Goal: Communication & Community: Answer question/provide support

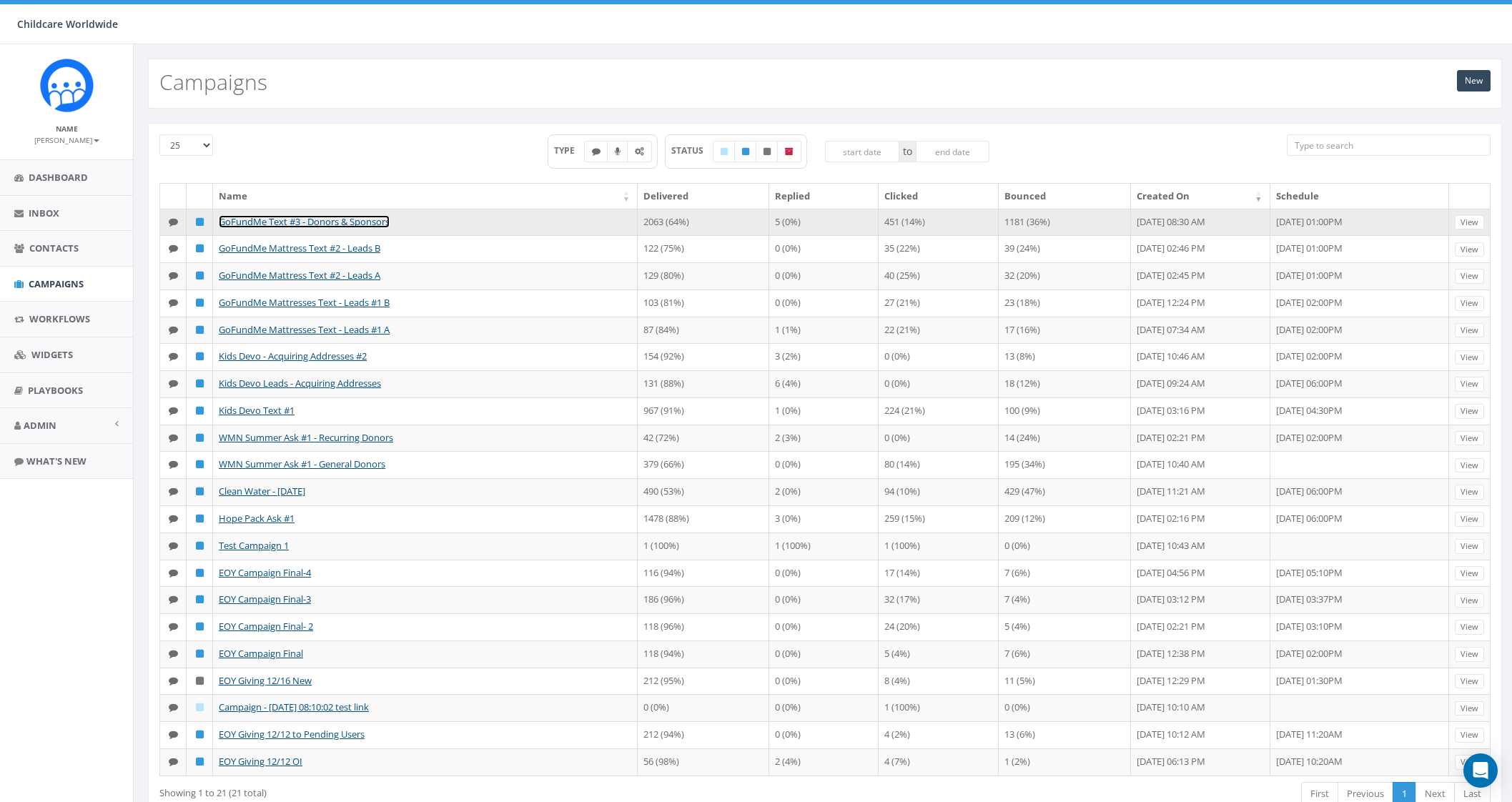
click at [324, 218] on link "GoFundMe Text #3 - Donors & Sponsors" at bounding box center [304, 222] width 171 height 13
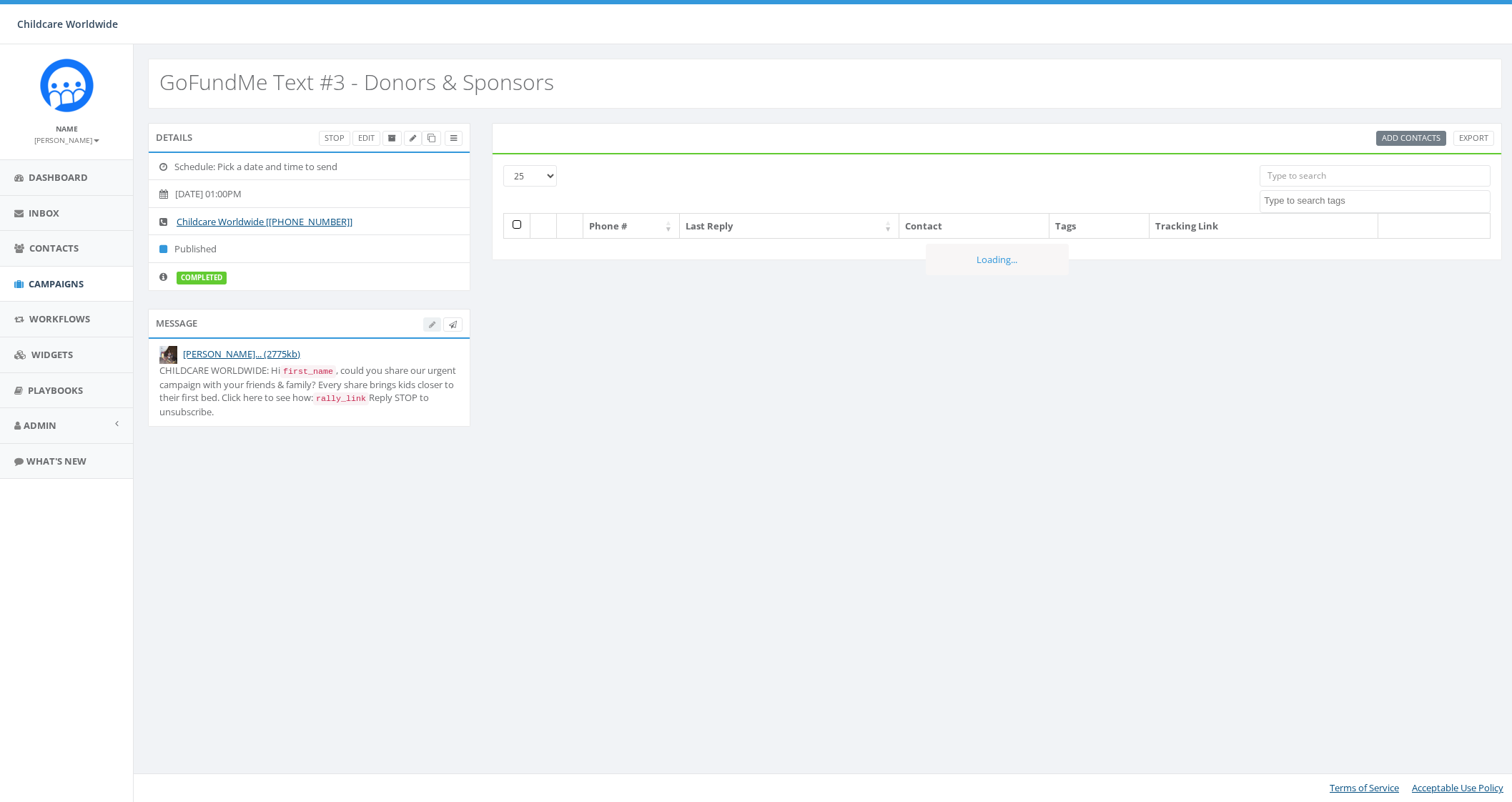
select select
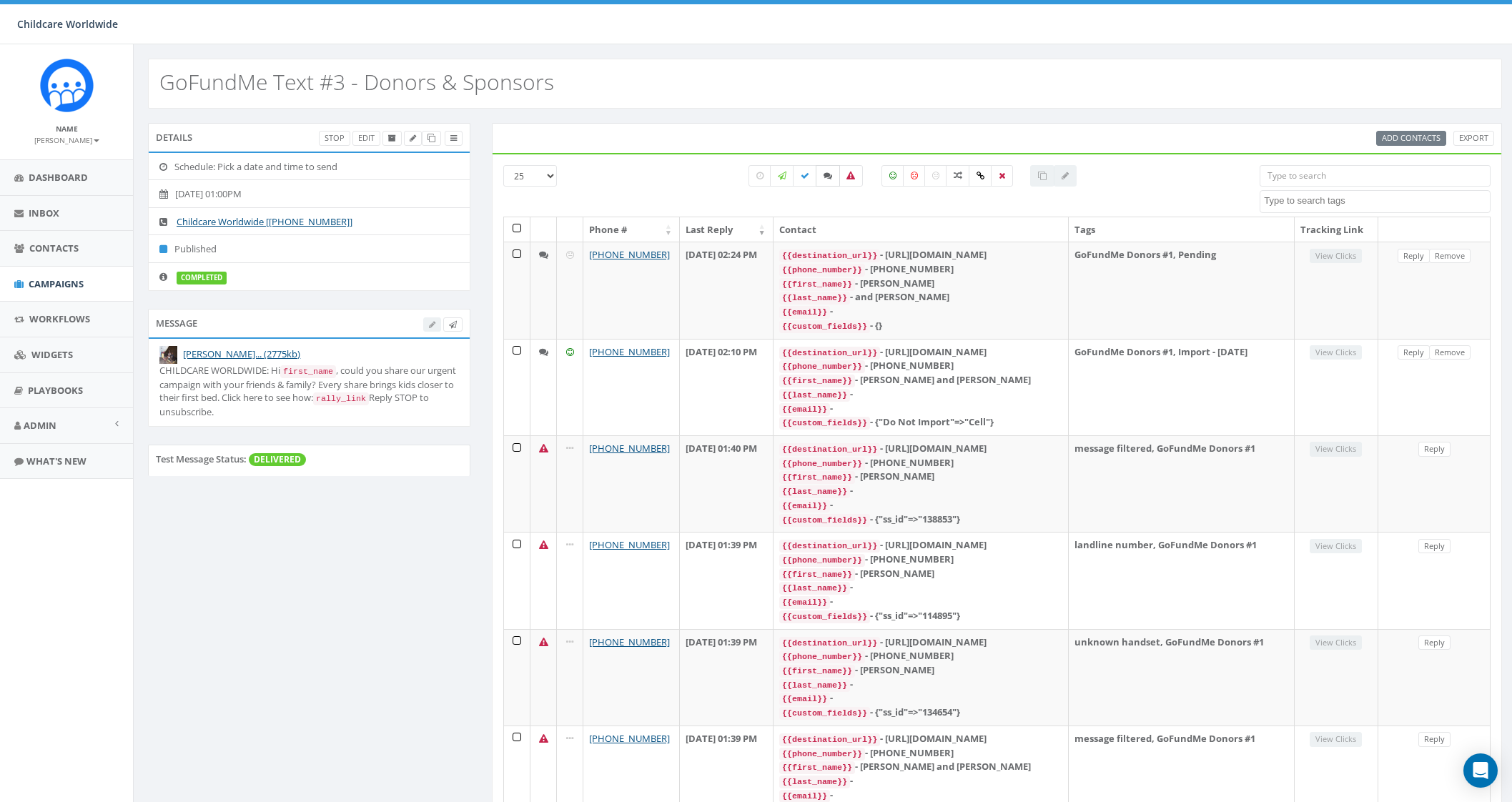
click at [826, 178] on icon at bounding box center [828, 176] width 9 height 9
checkbox input "true"
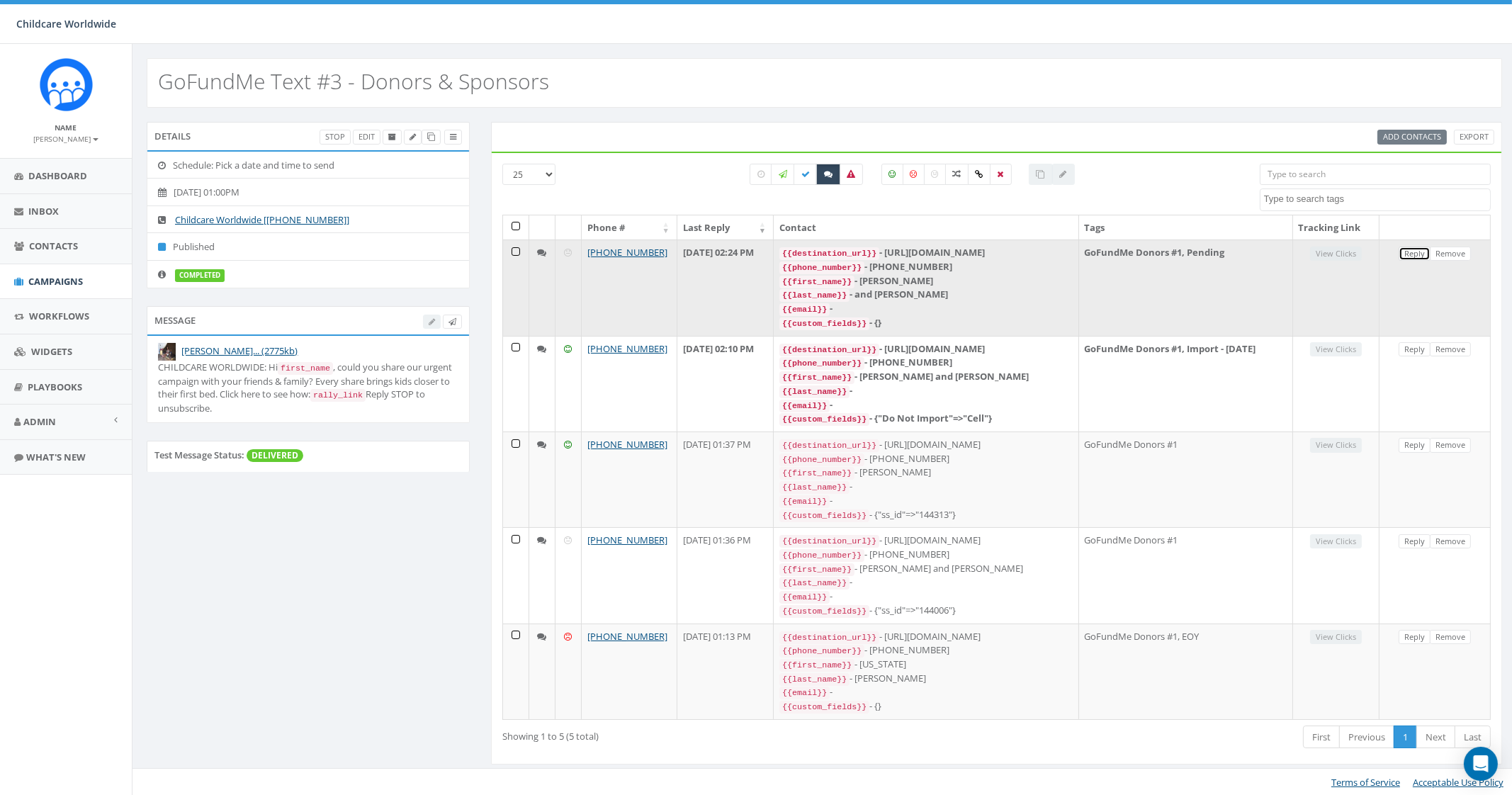
click at [1417, 249] on link "Reply" at bounding box center [1415, 254] width 32 height 15
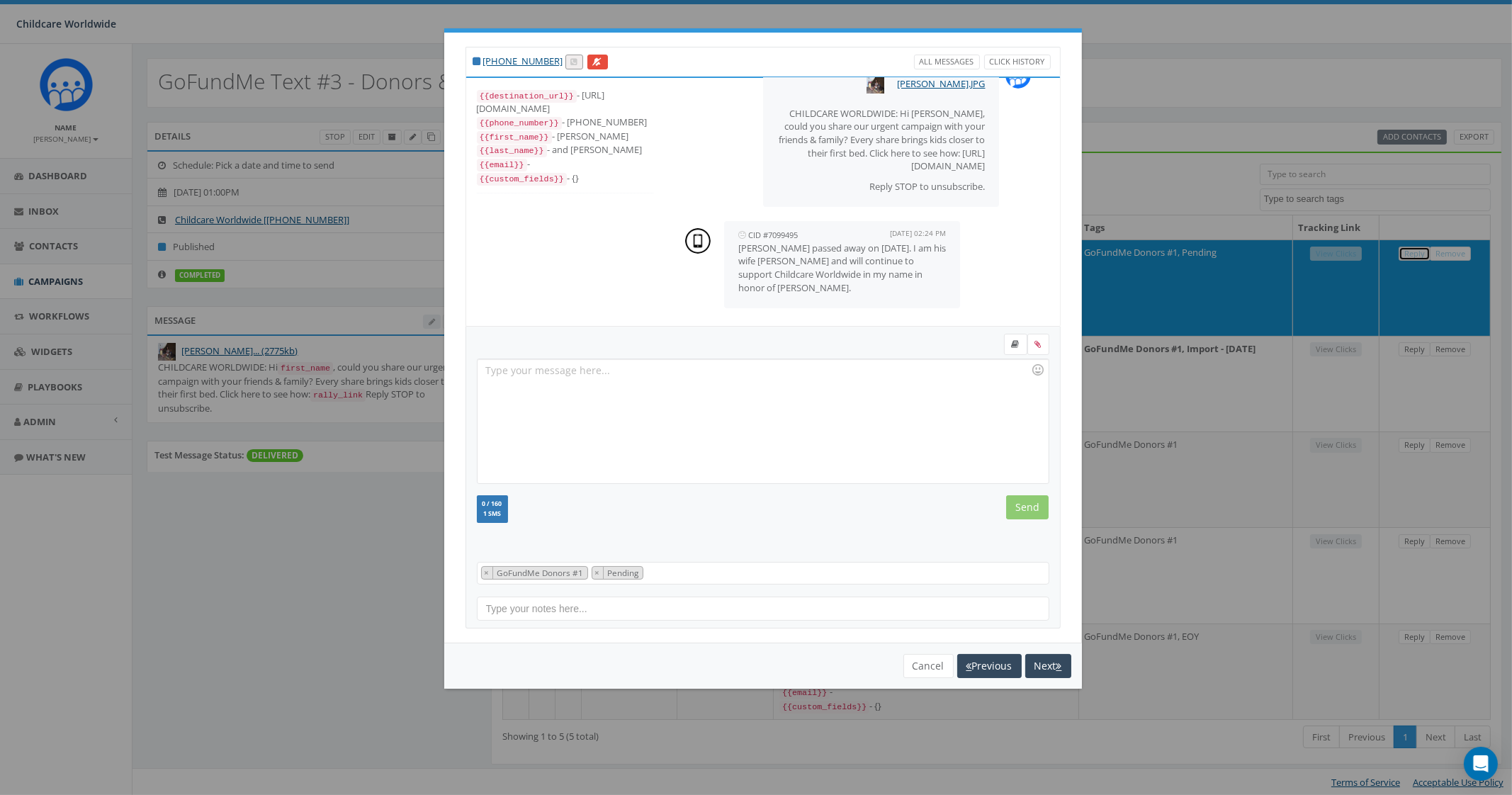
scroll to position [53, 0]
drag, startPoint x: 737, startPoint y: 246, endPoint x: 827, endPoint y: 291, distance: 100.6
click at [827, 291] on p "[PERSON_NAME] passed away on [DATE]. I am his wife [PERSON_NAME] and will conti…" at bounding box center [842, 268] width 208 height 53
click at [1048, 668] on button "Next" at bounding box center [1048, 666] width 46 height 24
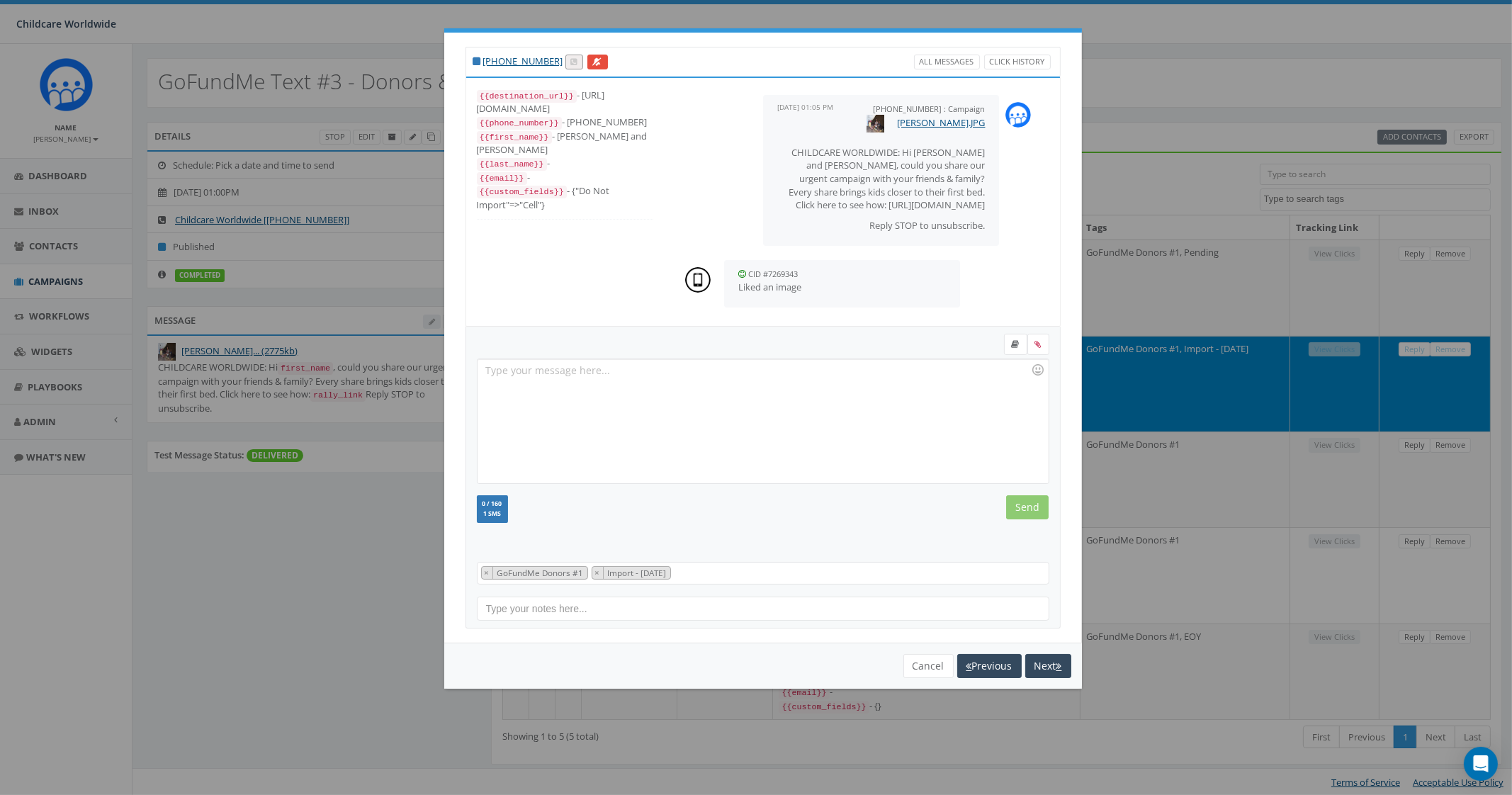
scroll to position [14, 0]
click at [216, 629] on div "[PHONE_NUMBER] All Messages Click History {{destination_url}} - [URL][DOMAIN_NA…" at bounding box center [756, 397] width 1512 height 795
click at [917, 660] on button "Cancel" at bounding box center [929, 666] width 51 height 24
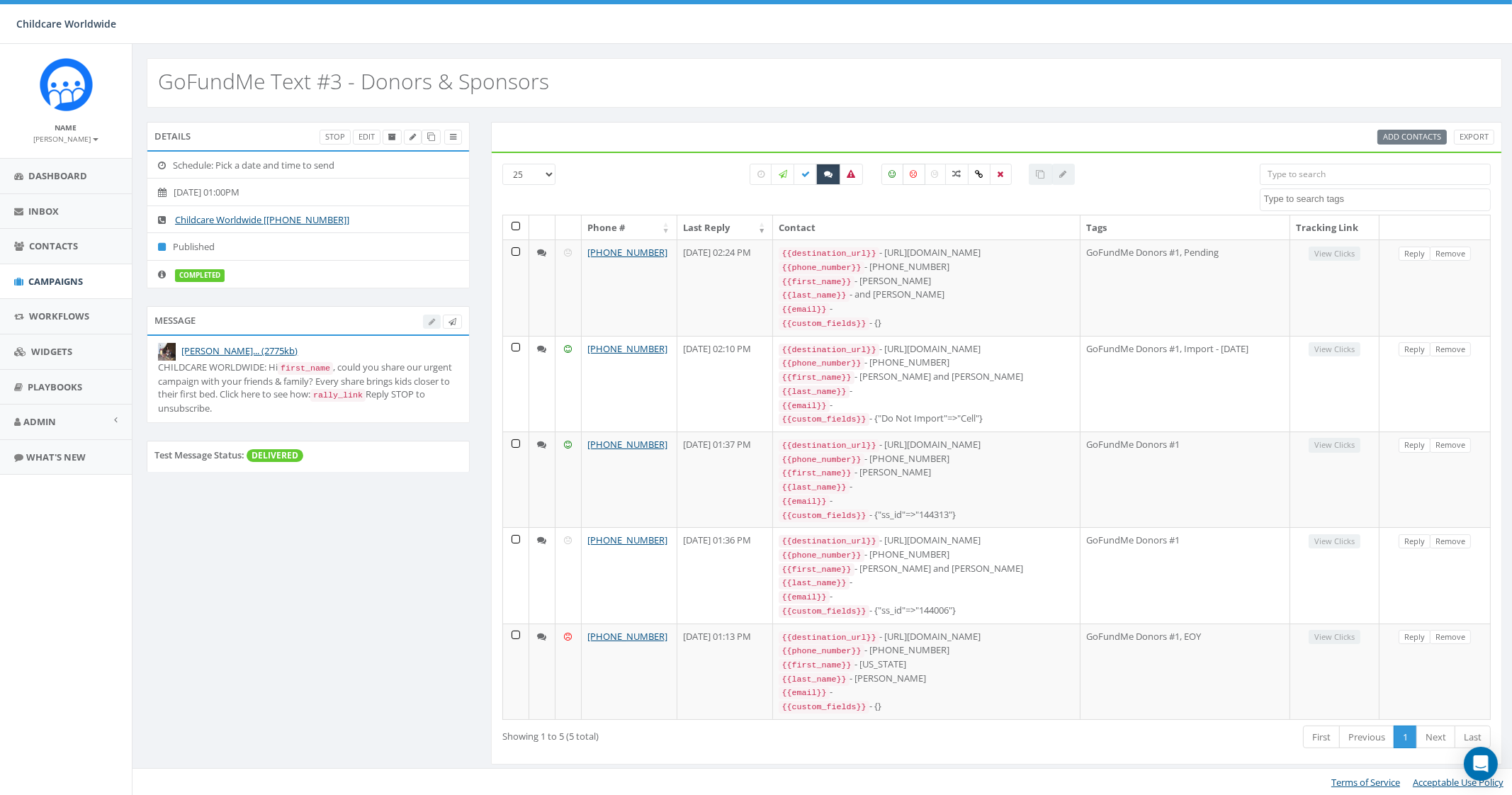
click at [916, 181] on label at bounding box center [914, 174] width 23 height 21
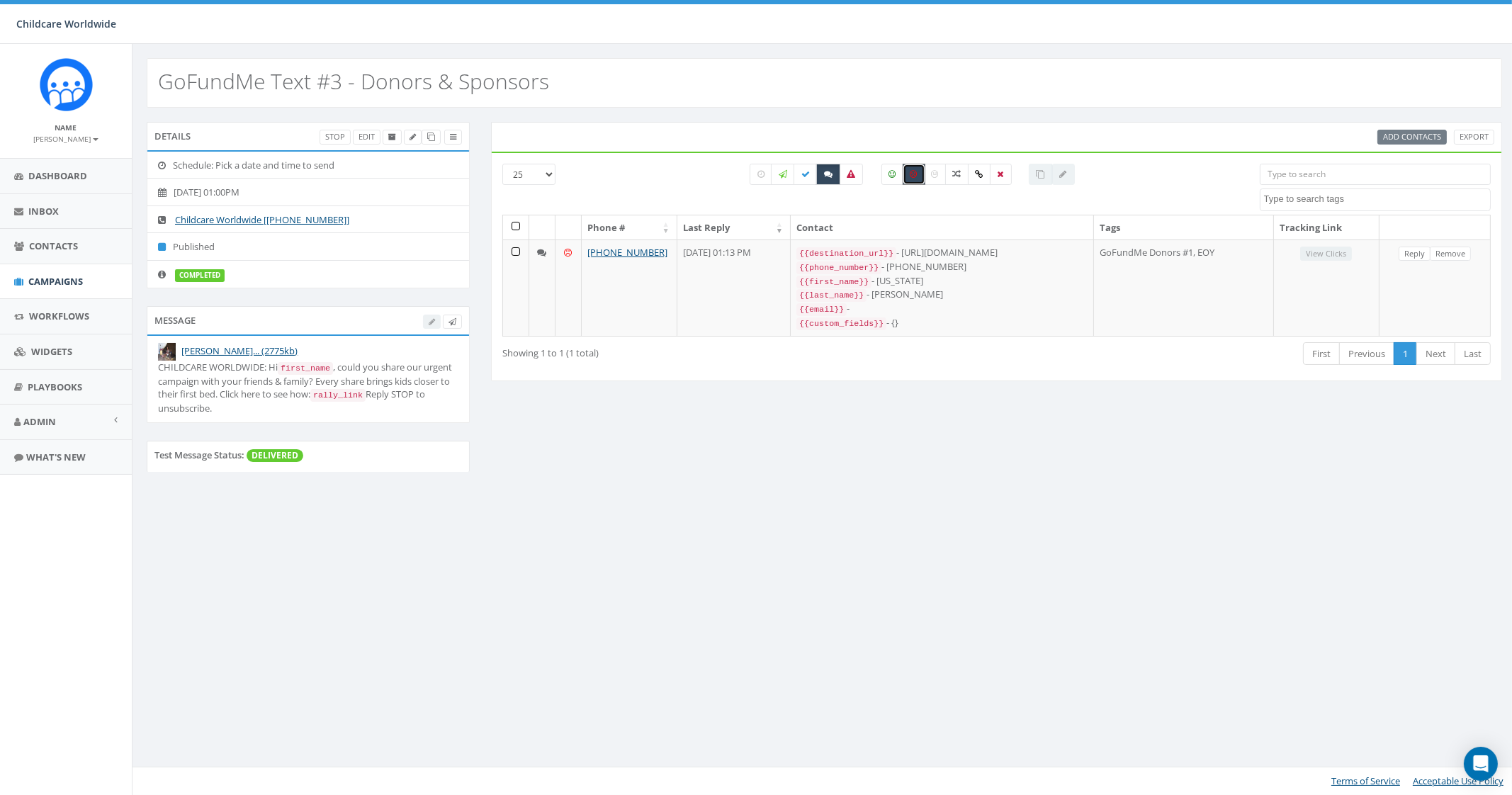
click at [916, 181] on label at bounding box center [914, 174] width 23 height 21
checkbox input "false"
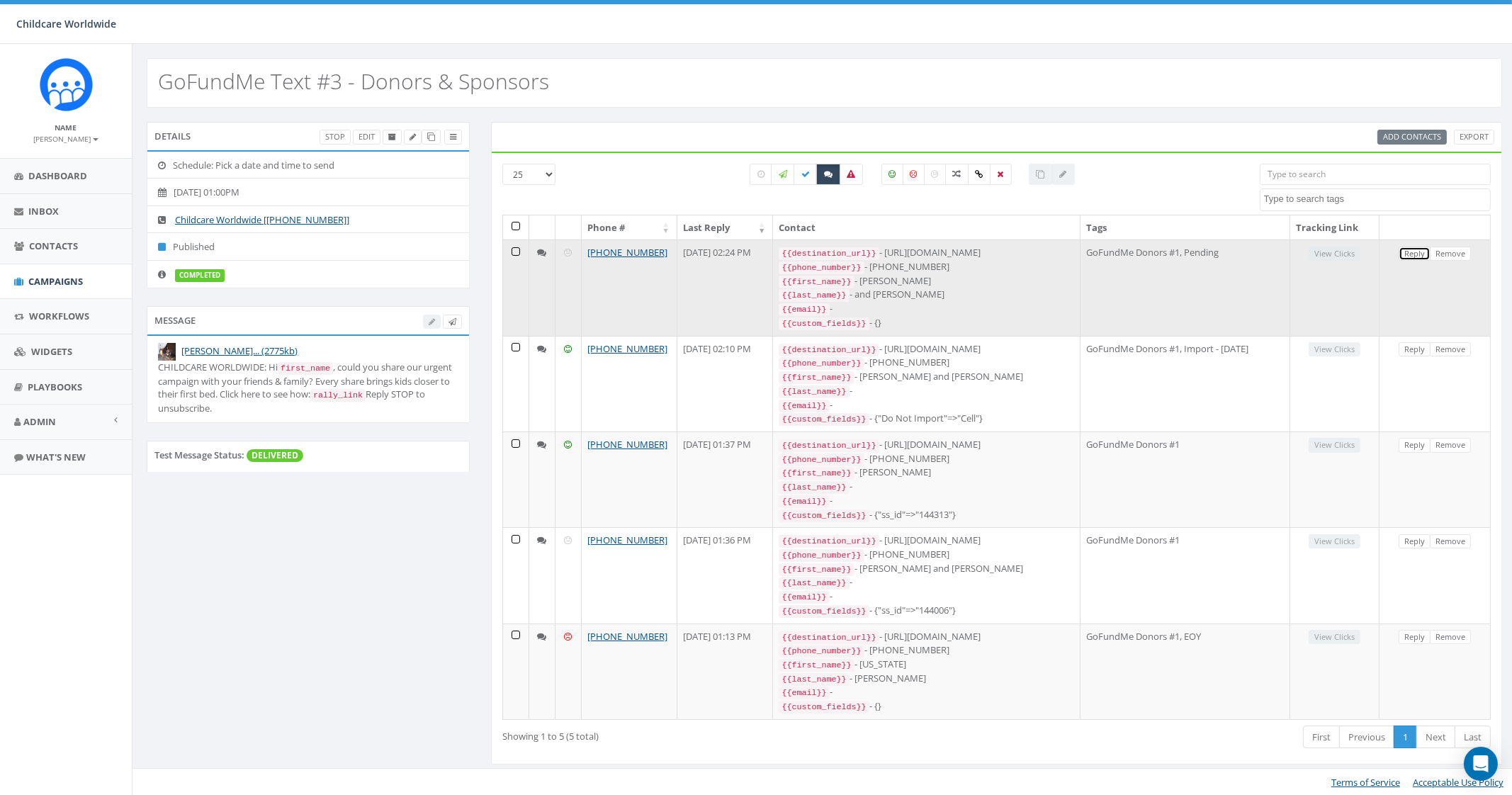
click at [1423, 251] on link "Reply" at bounding box center [1415, 254] width 32 height 15
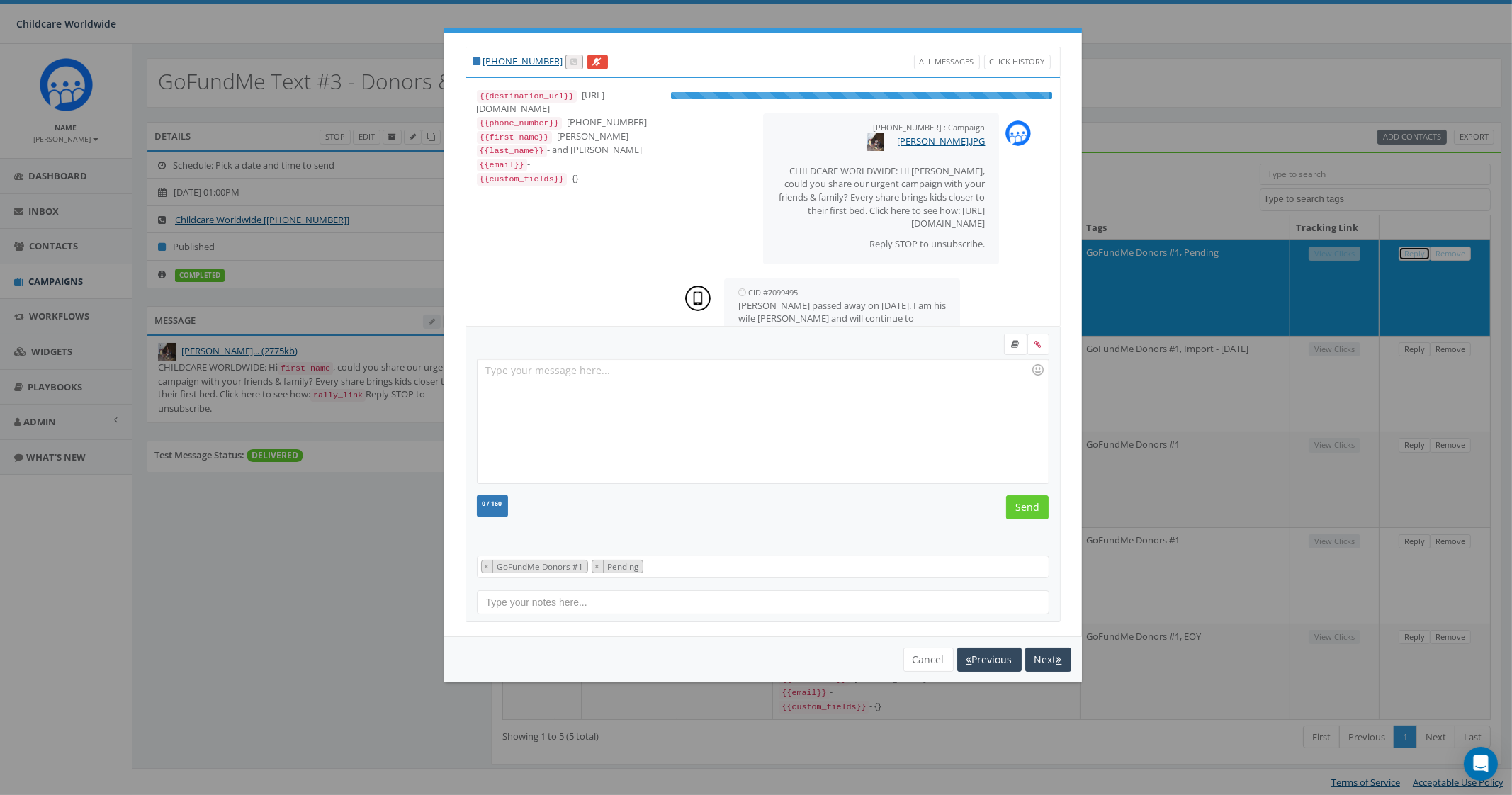
scroll to position [53, 0]
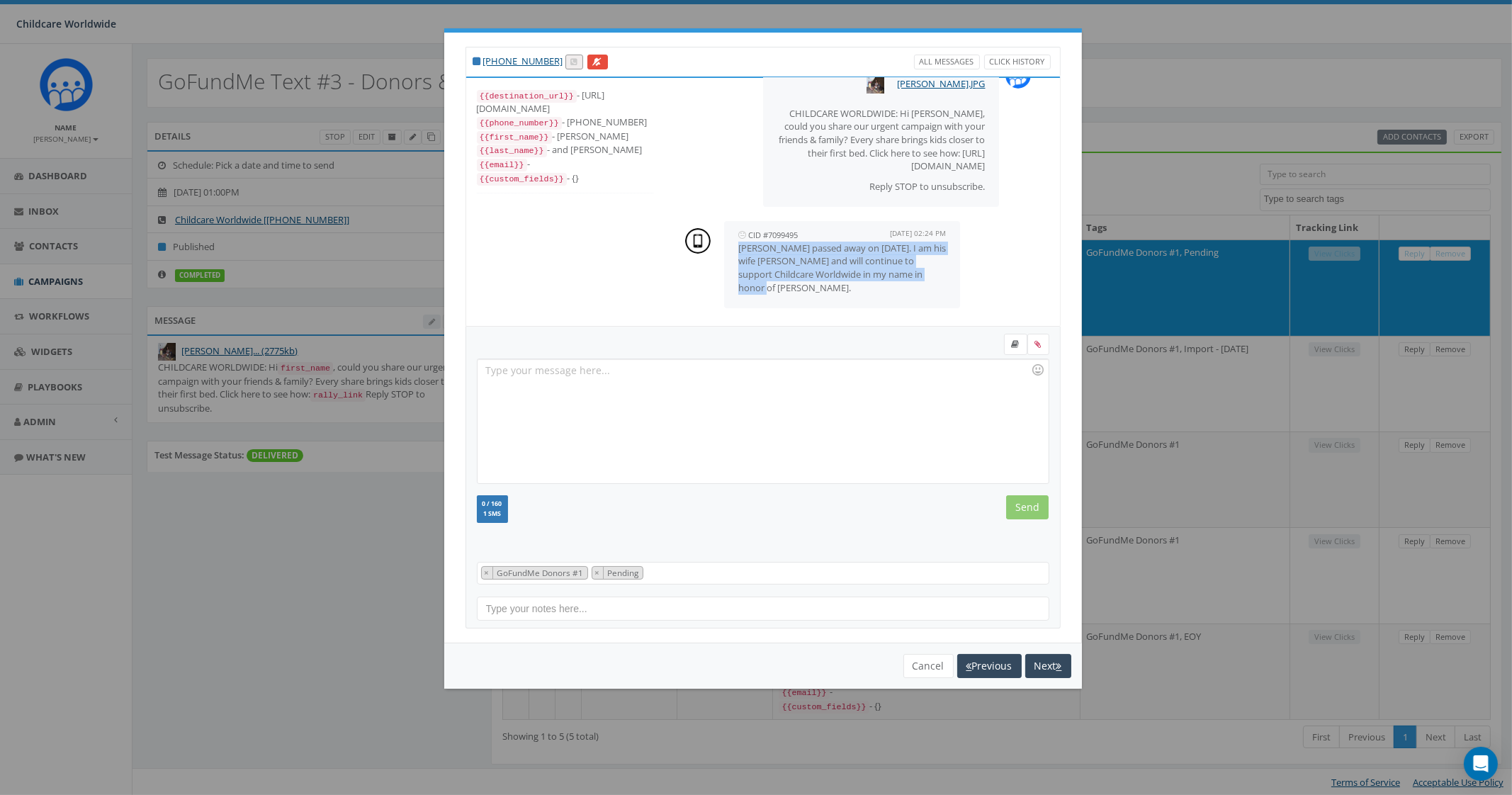
drag, startPoint x: 737, startPoint y: 250, endPoint x: 791, endPoint y: 288, distance: 66.0
click at [791, 288] on div "CID #7099495 [DATE] 02:24 PM [PERSON_NAME] passed away on [DATE]. I am his wife…" at bounding box center [842, 265] width 237 height 87
copy p "[PERSON_NAME] passed away on [DATE]. I am his wife [PERSON_NAME] and will conti…"
click at [702, 414] on div at bounding box center [763, 421] width 571 height 124
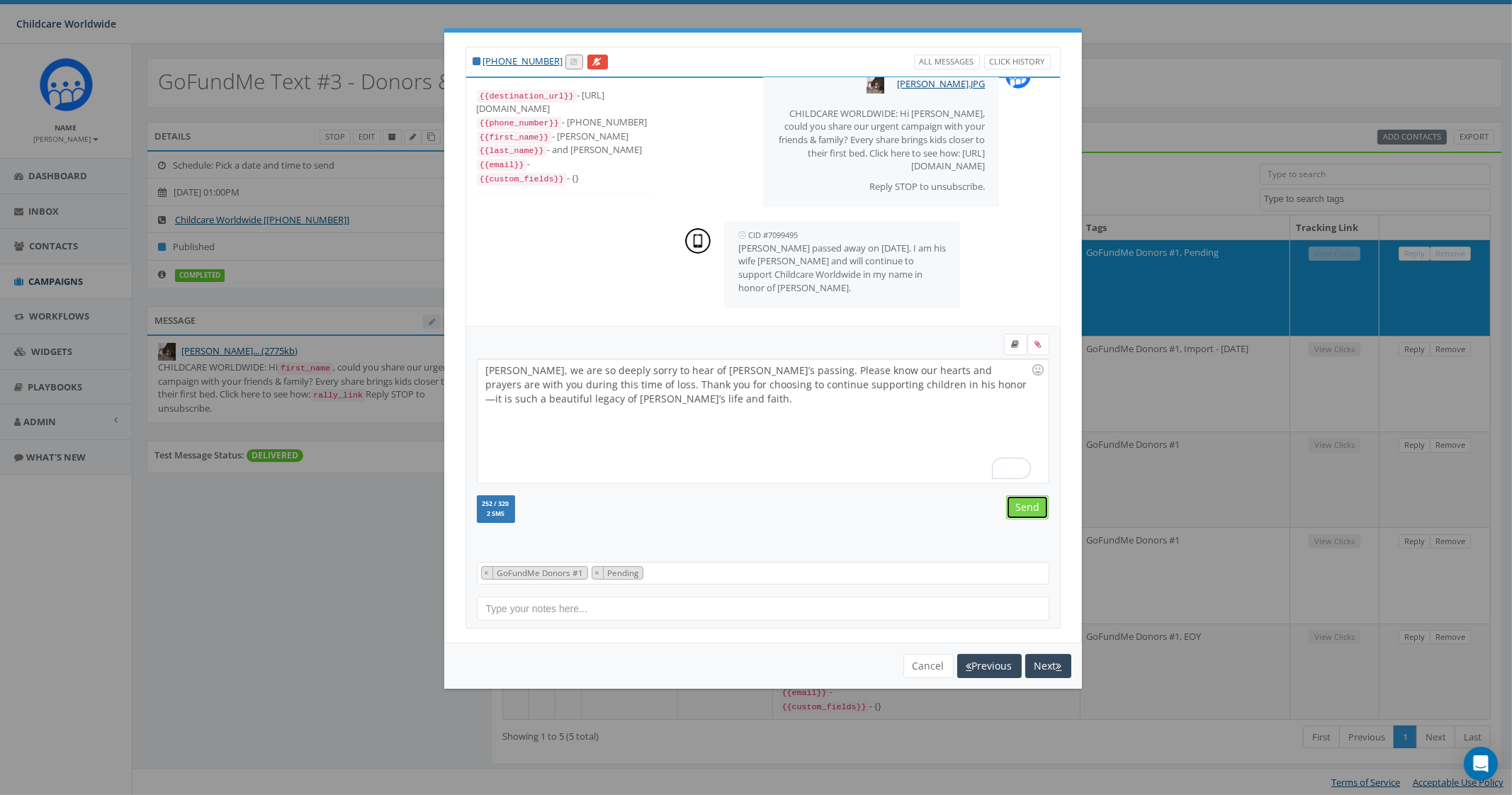
click at [1022, 509] on input "Send" at bounding box center [1027, 507] width 43 height 24
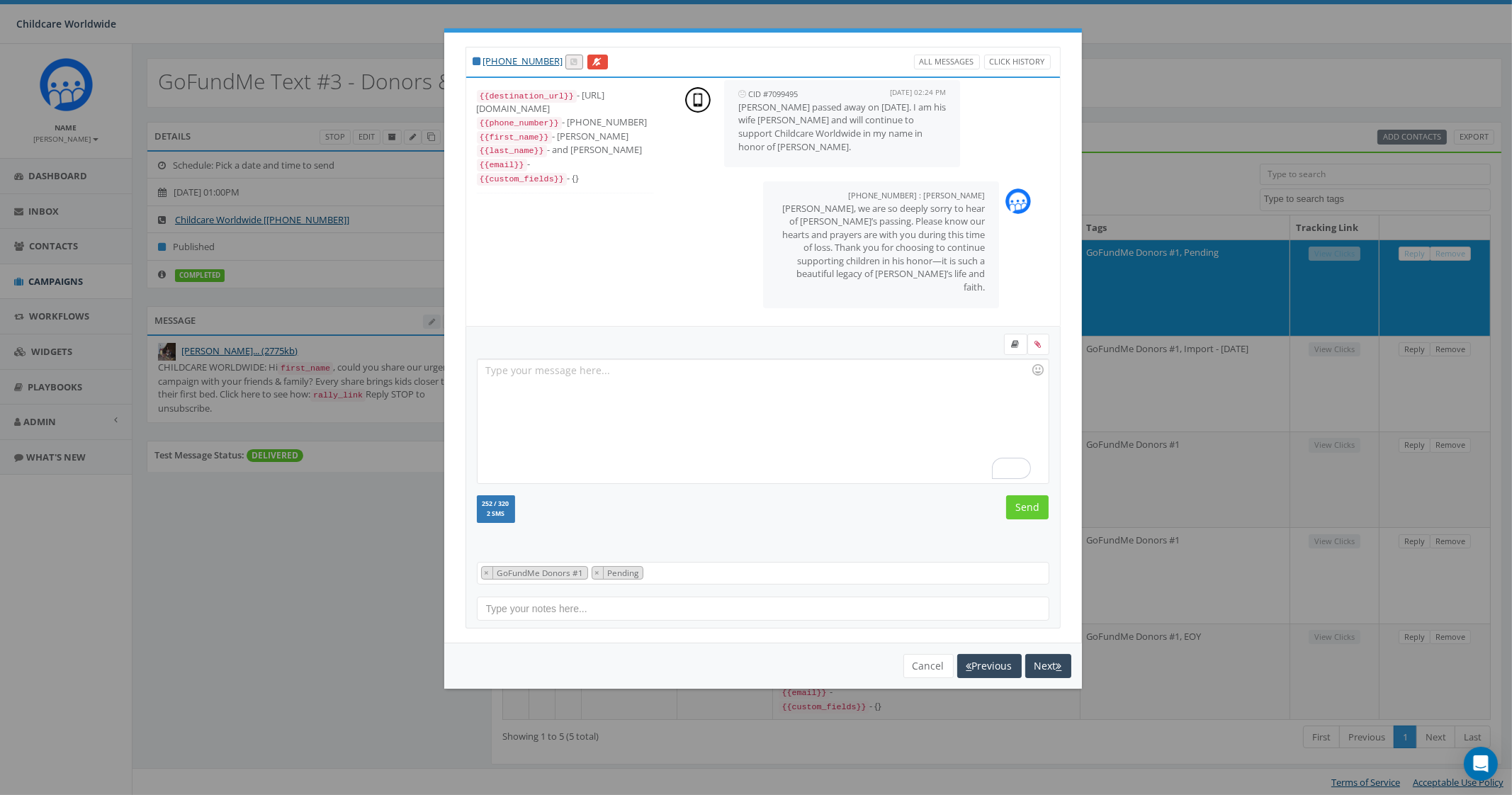
scroll to position [180, 0]
click at [926, 661] on button "Cancel" at bounding box center [929, 666] width 51 height 24
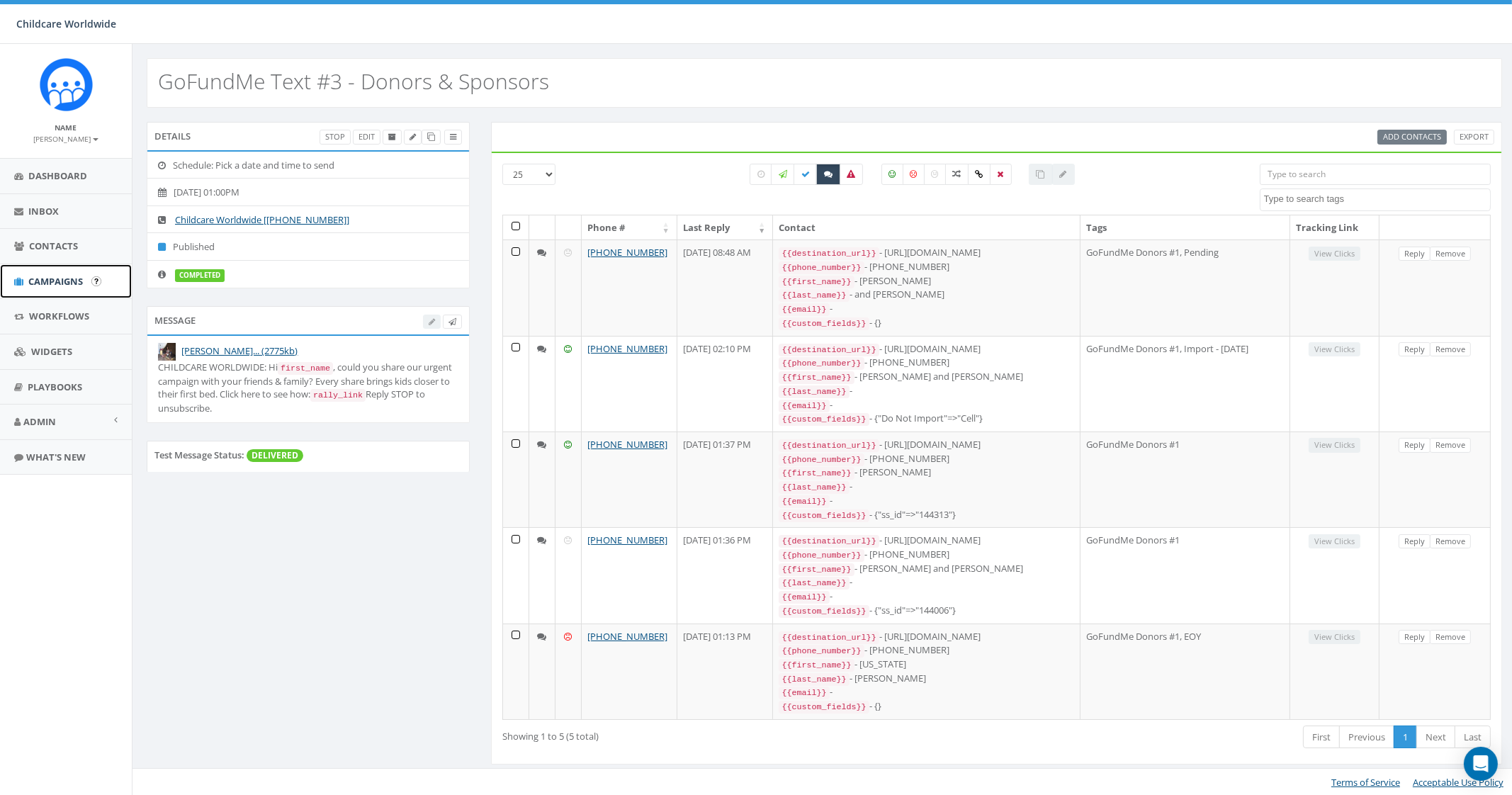
click at [69, 280] on span "Campaigns" at bounding box center [55, 281] width 55 height 13
